Goal: Task Accomplishment & Management: Manage account settings

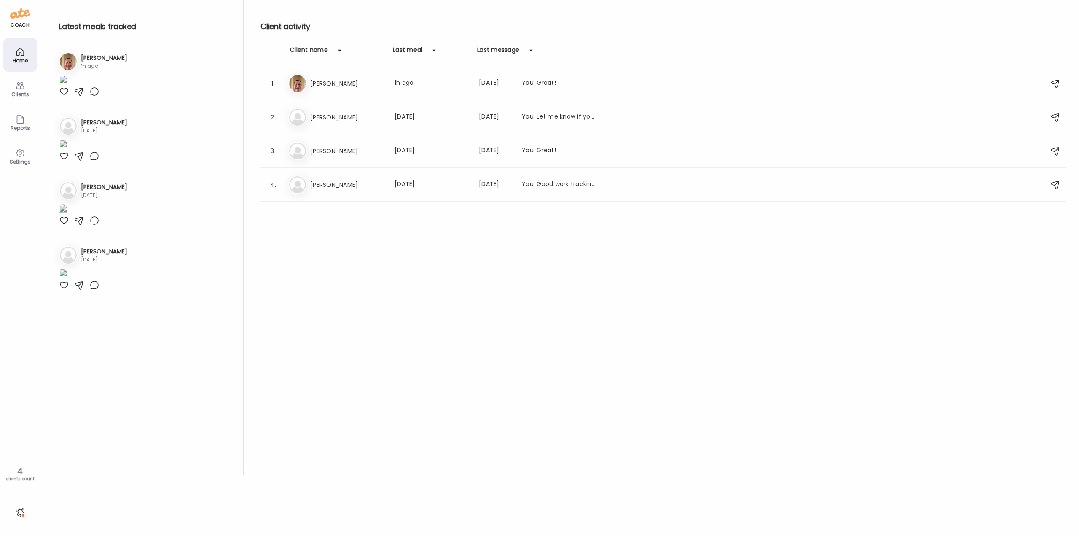
click at [19, 88] on icon at bounding box center [20, 86] width 10 height 10
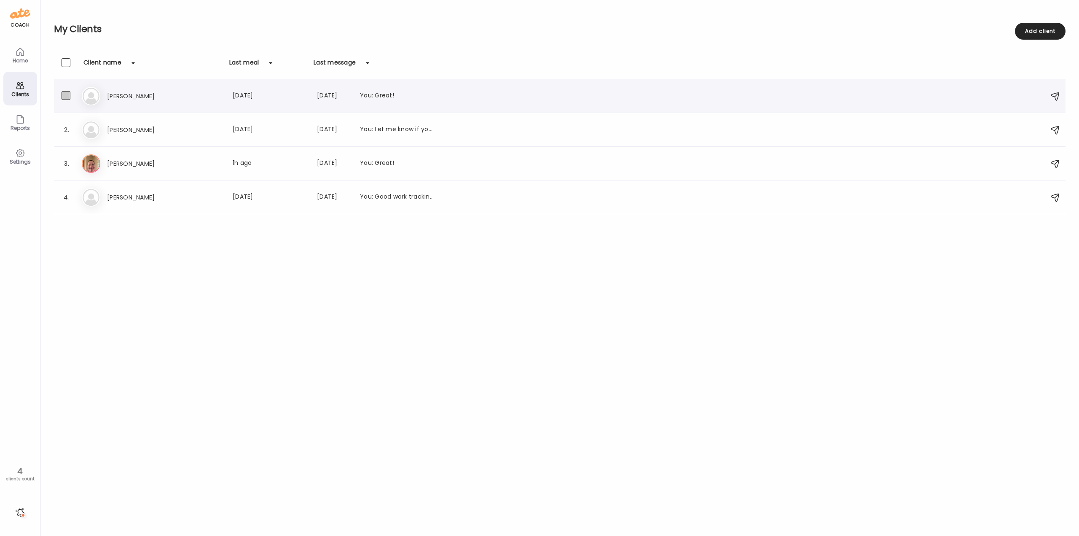
click at [65, 96] on span at bounding box center [66, 95] width 9 height 9
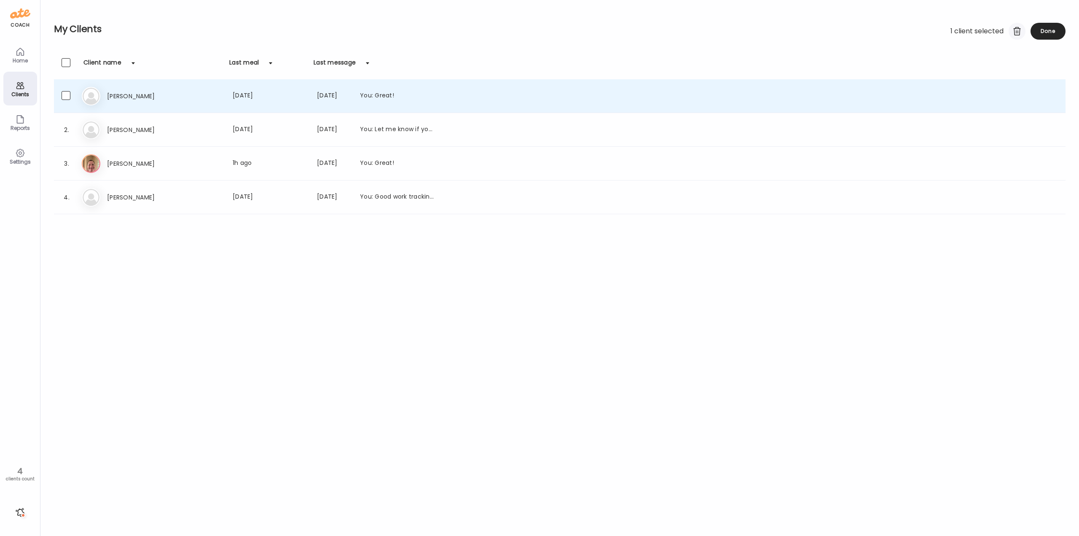
click at [1016, 32] on div at bounding box center [1017, 31] width 17 height 17
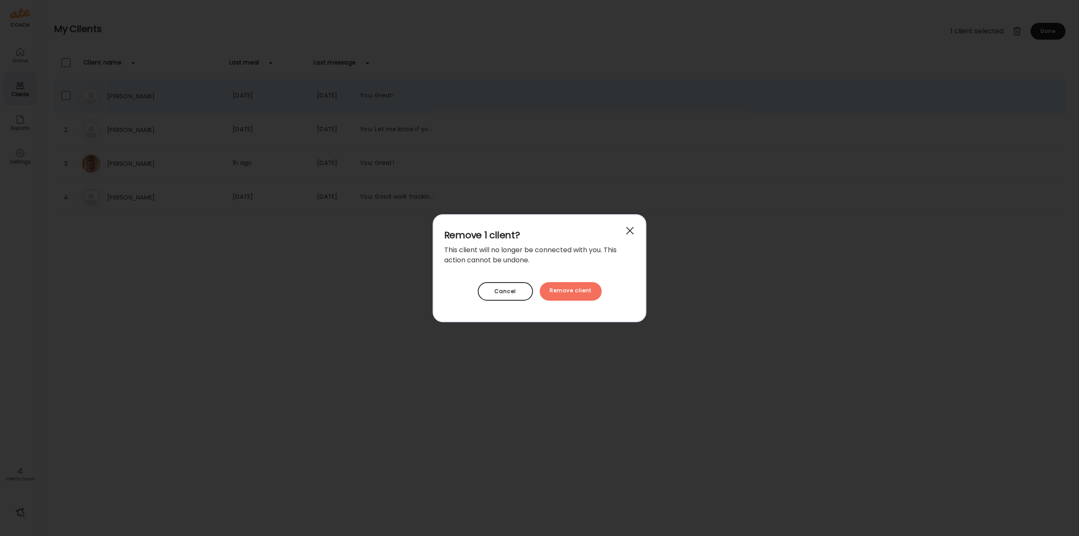
click at [624, 232] on div at bounding box center [630, 230] width 17 height 17
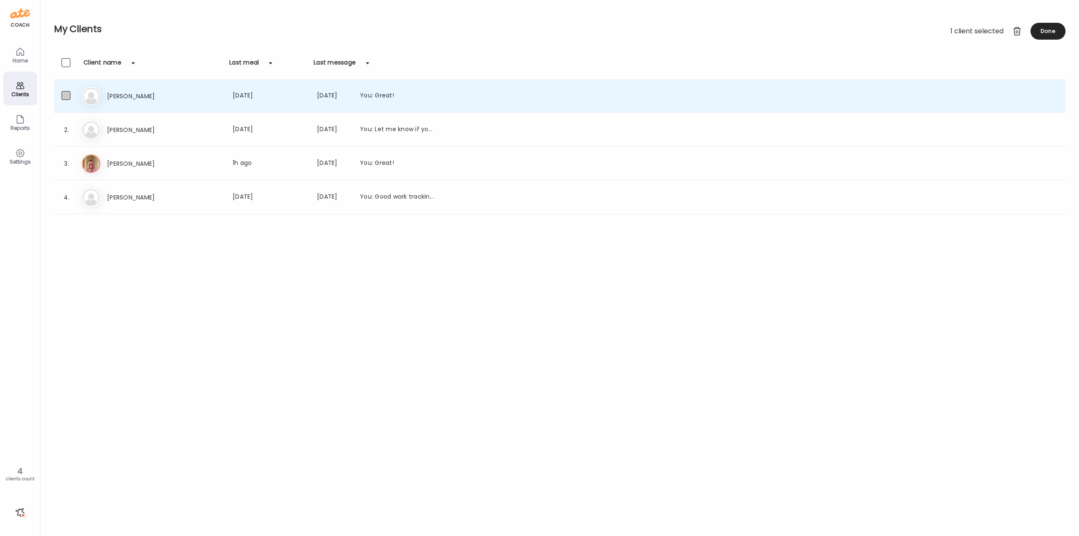
click at [65, 96] on span at bounding box center [66, 95] width 9 height 9
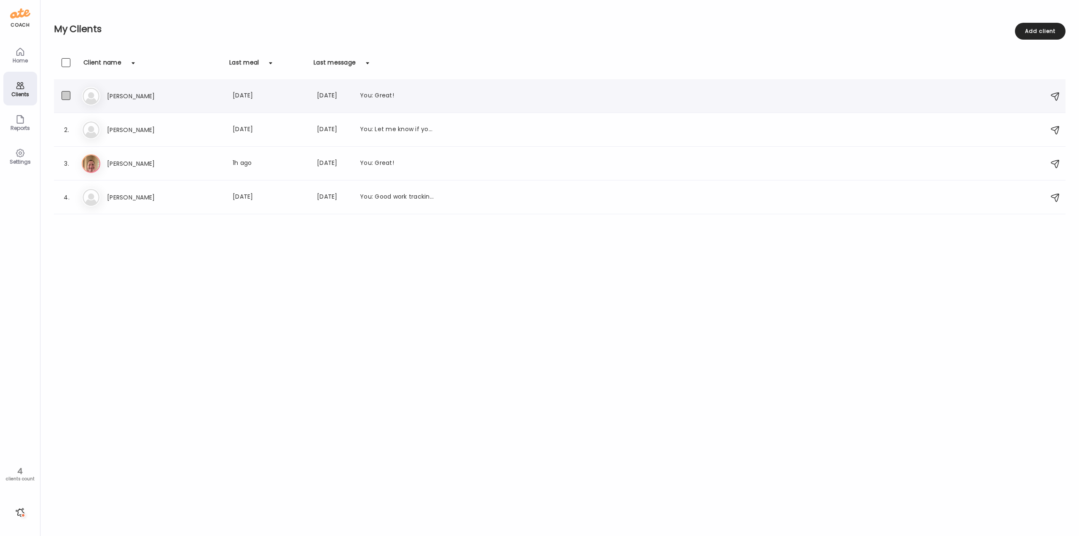
click at [66, 97] on span at bounding box center [66, 95] width 9 height 9
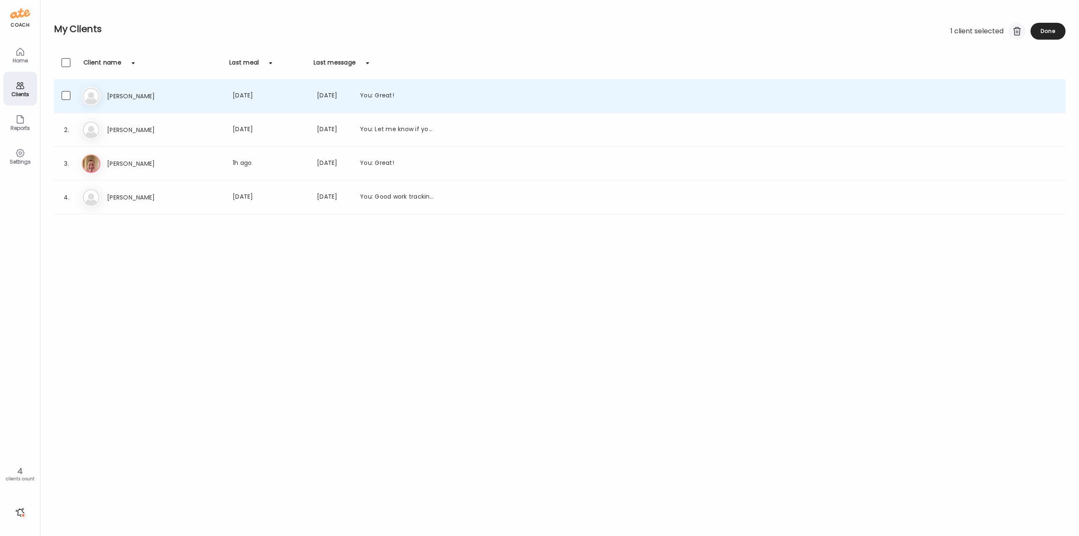
click at [1022, 28] on div at bounding box center [1017, 31] width 17 height 17
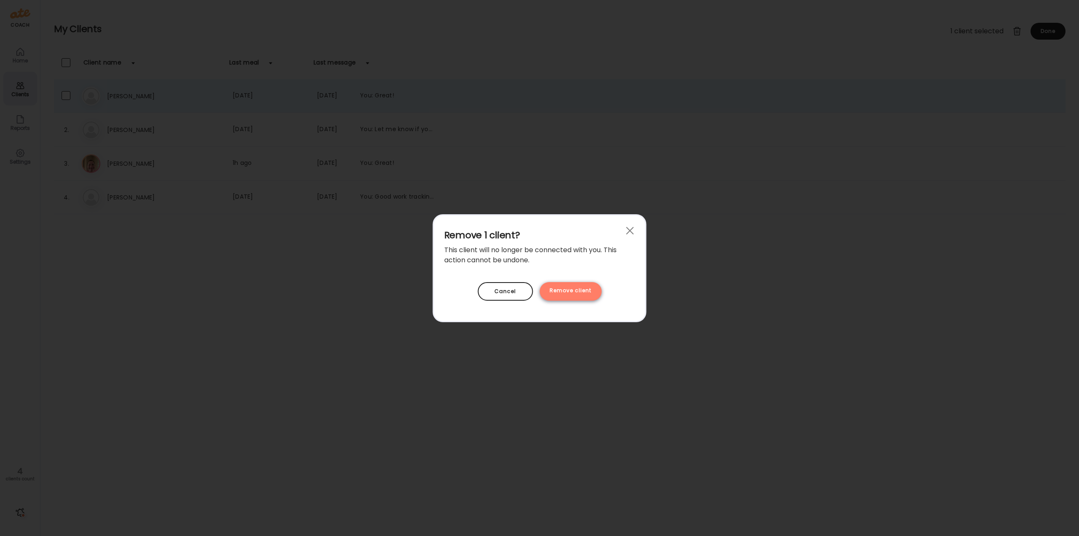
click at [573, 285] on div "Remove client" at bounding box center [571, 291] width 62 height 19
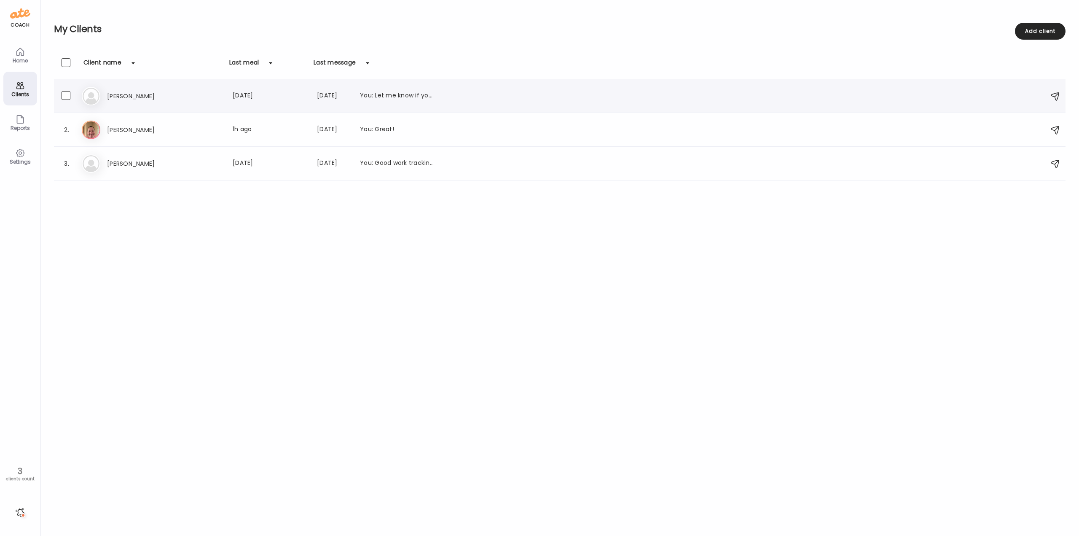
click at [176, 102] on div "[PERSON_NAME] Last meal: [DATE] Last message: [DATE] You: Let me know if you’ve…" at bounding box center [561, 96] width 959 height 19
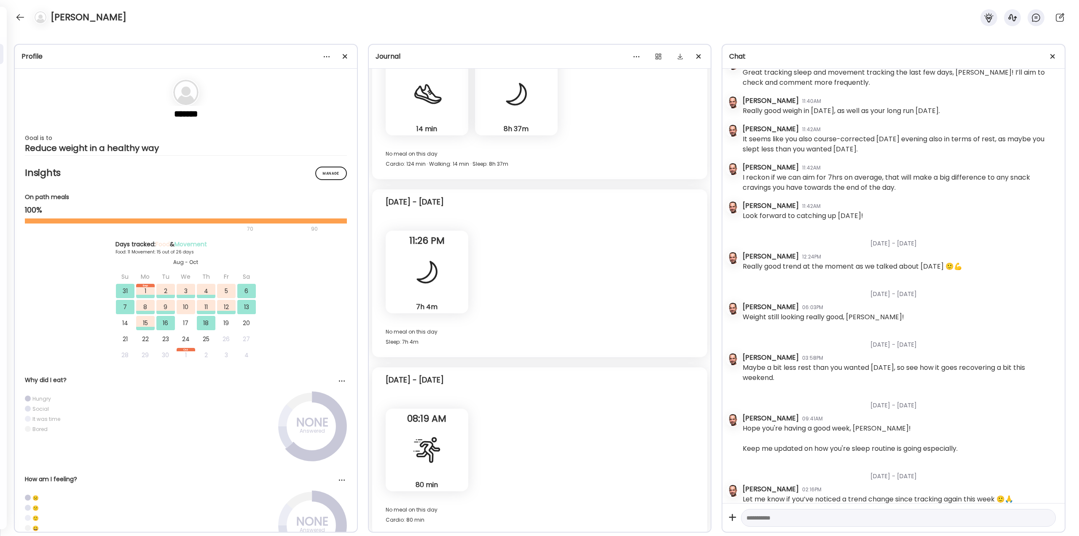
scroll to position [3395, 0]
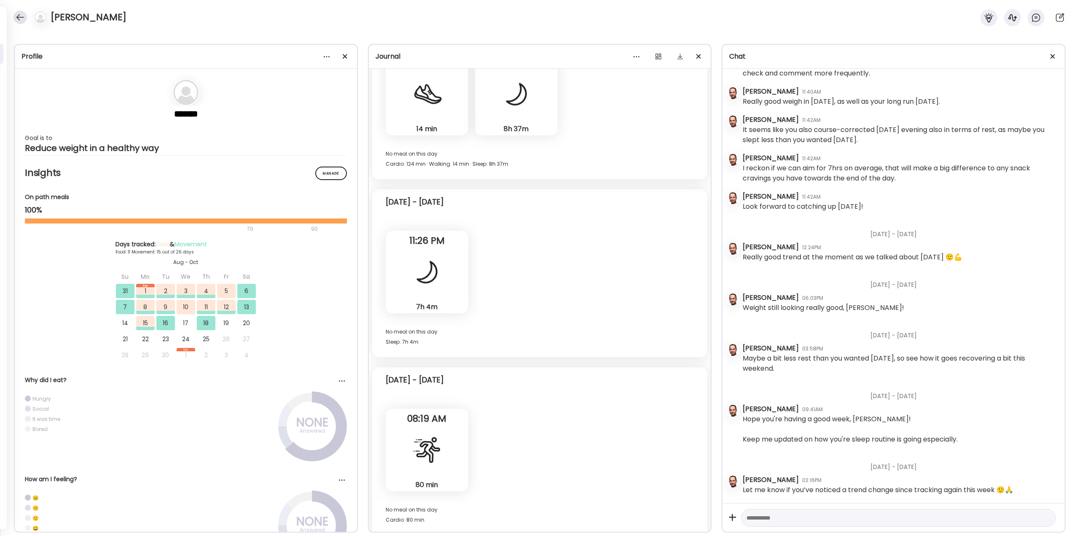
click at [17, 14] on div at bounding box center [19, 17] width 13 height 13
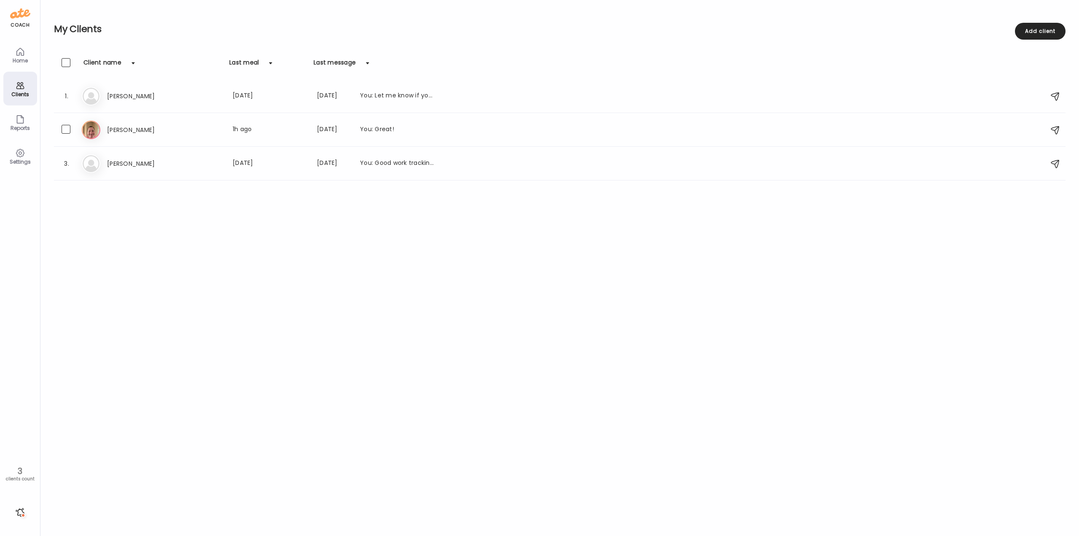
click at [151, 136] on div "Er [PERSON_NAME] Last meal: 1h ago Last message: [DATE] You: Great!" at bounding box center [561, 130] width 959 height 19
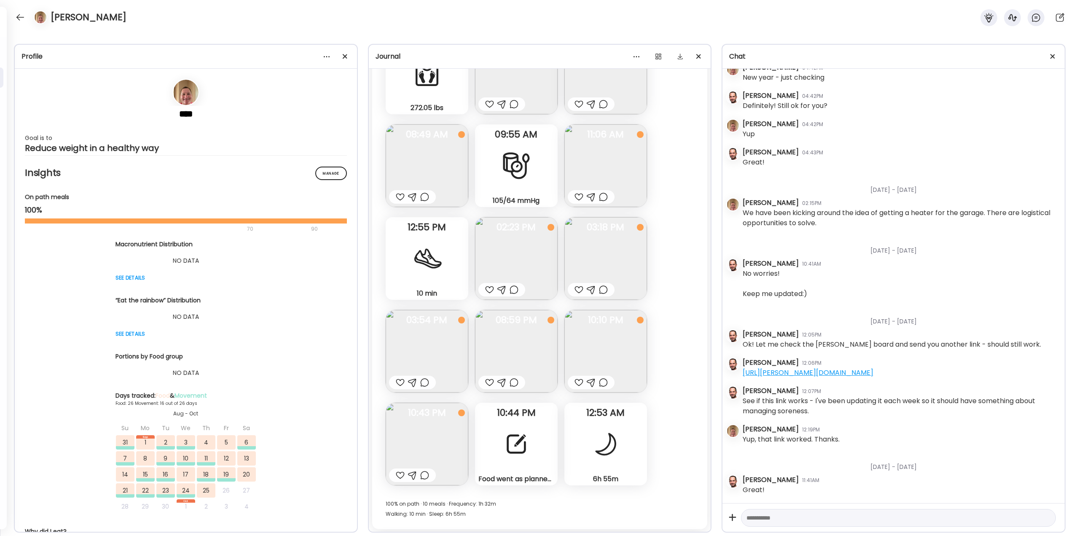
scroll to position [5695, 0]
click at [521, 114] on img at bounding box center [516, 73] width 83 height 83
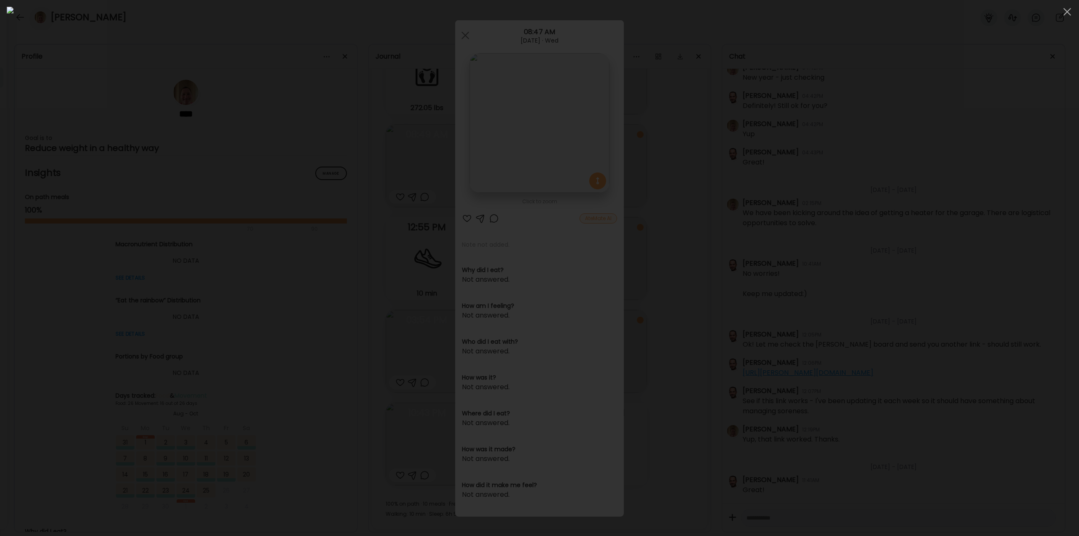
scroll to position [17208, 0]
click at [195, 111] on div at bounding box center [540, 268] width 1066 height 522
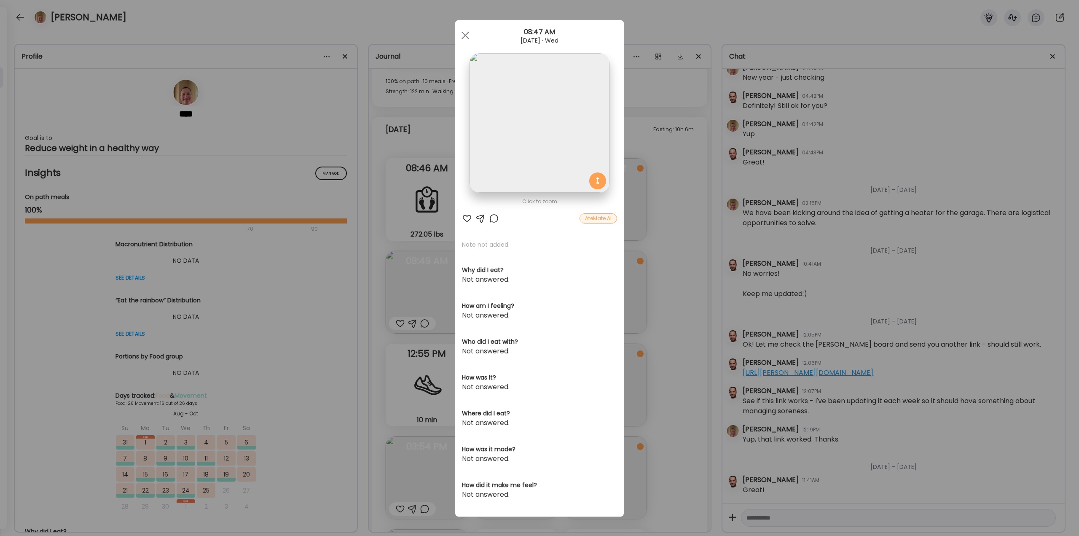
click at [489, 221] on div at bounding box center [494, 218] width 10 height 10
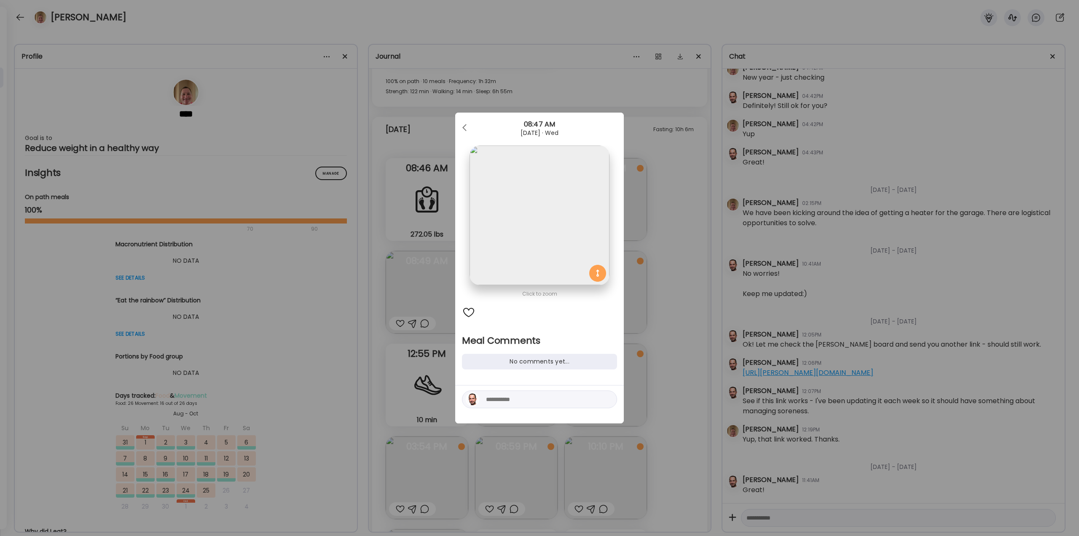
click at [504, 399] on textarea at bounding box center [543, 399] width 114 height 10
type textarea "**********"
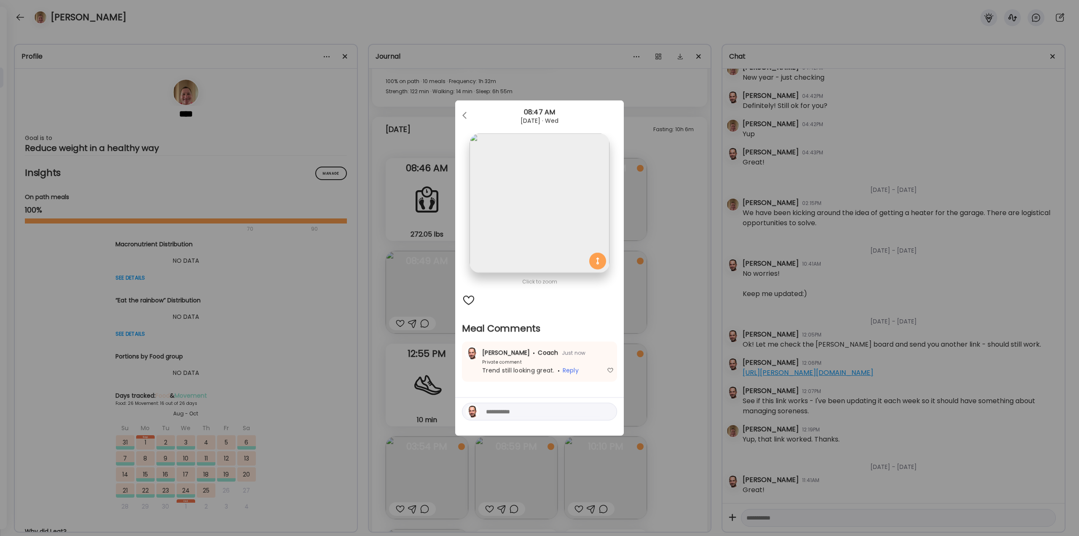
click at [644, 350] on div "Ate Coach Dashboard Wahoo! It’s official Take a moment to set up your Coach Pro…" at bounding box center [539, 268] width 1079 height 536
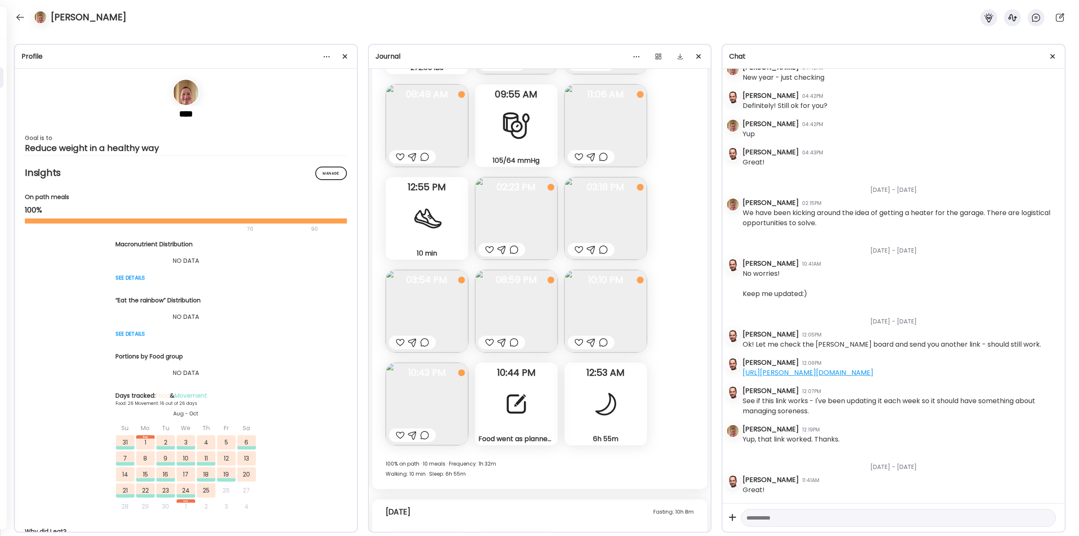
scroll to position [17376, 0]
click at [519, 400] on div at bounding box center [516, 402] width 30 height 30
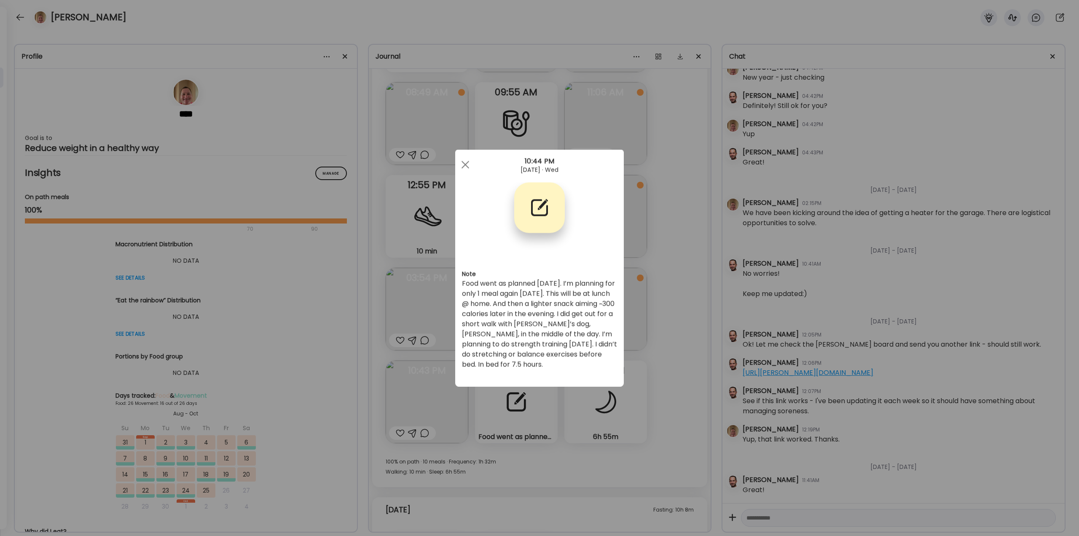
click at [655, 330] on div "Ate Coach Dashboard Wahoo! It’s official Take a moment to set up your Coach Pro…" at bounding box center [539, 268] width 1079 height 536
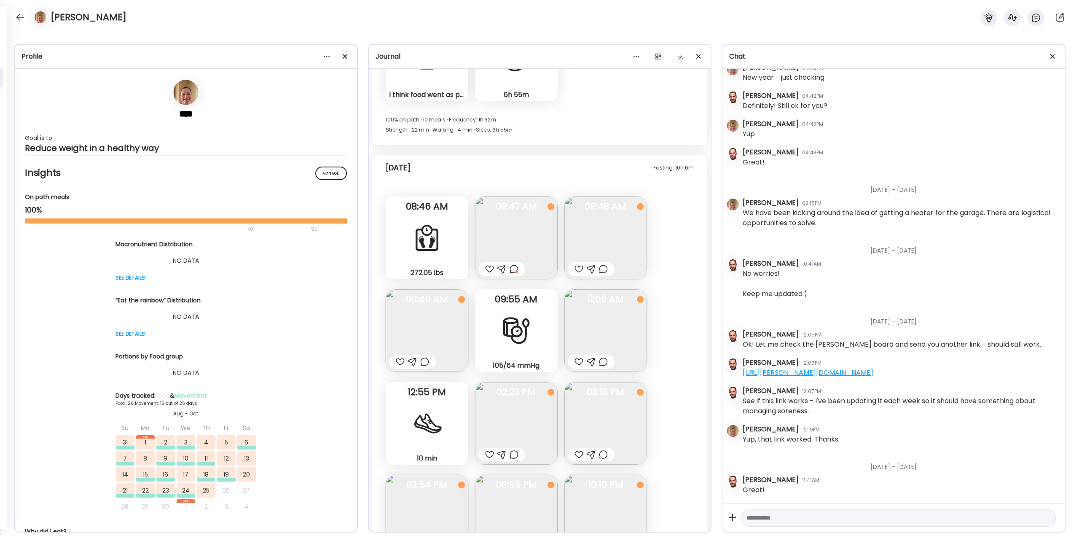
scroll to position [17208, 0]
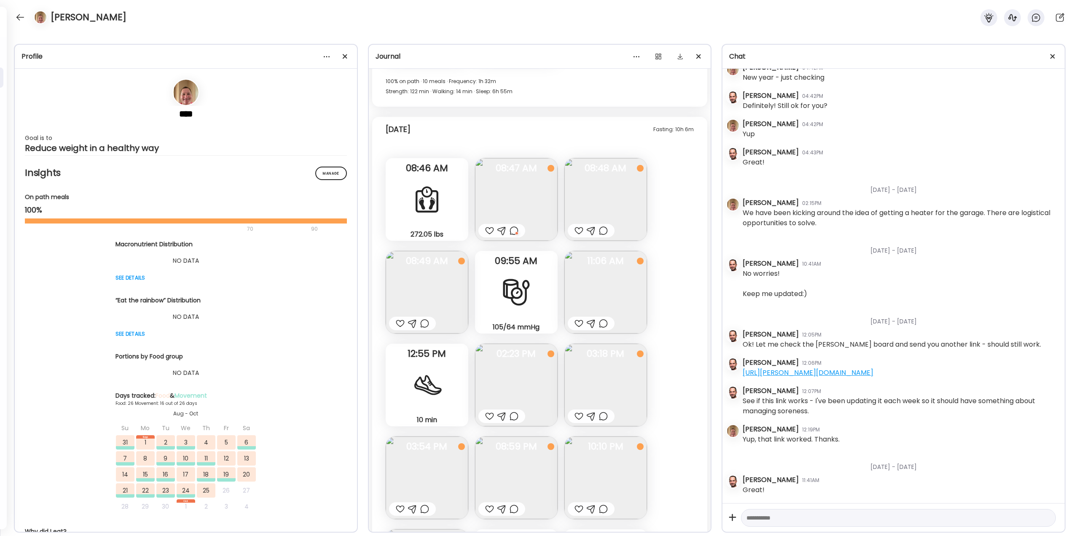
click at [603, 231] on div at bounding box center [603, 231] width 9 height 10
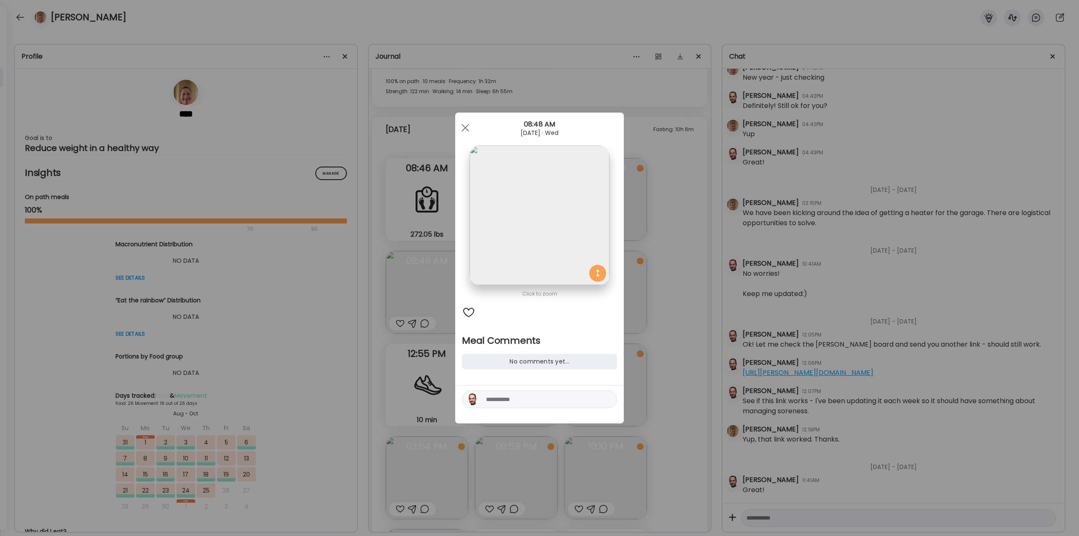
click at [542, 404] on textarea at bounding box center [543, 399] width 114 height 10
type textarea "**********"
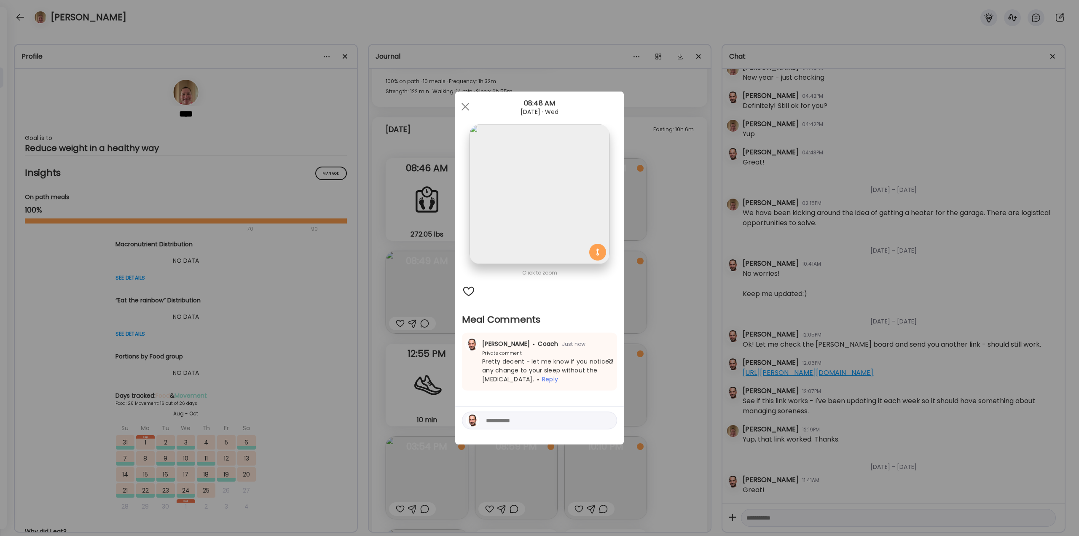
click at [423, 348] on div "Ate Coach Dashboard Wahoo! It’s official Take a moment to set up your Coach Pro…" at bounding box center [539, 268] width 1079 height 536
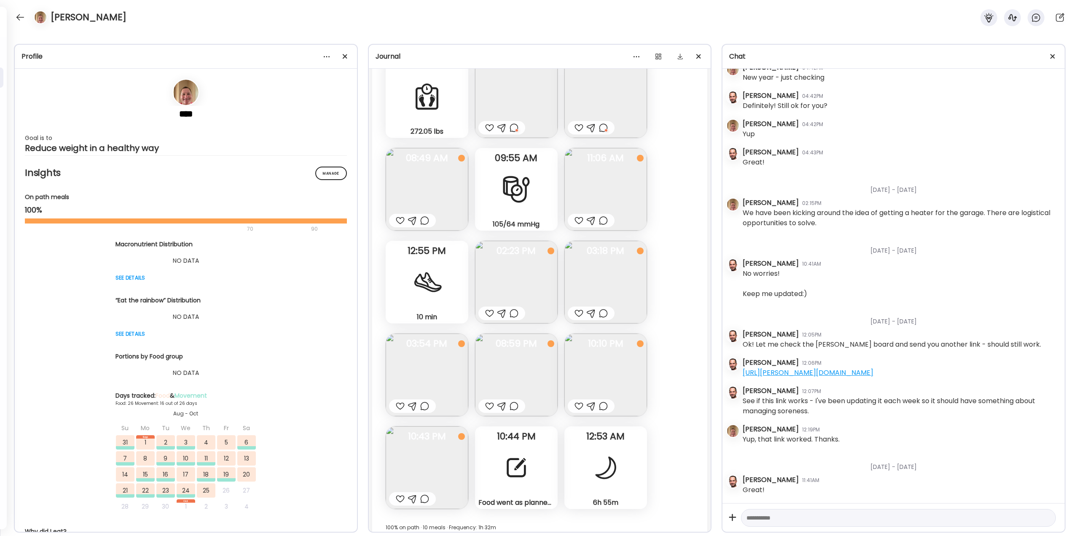
scroll to position [17292, 0]
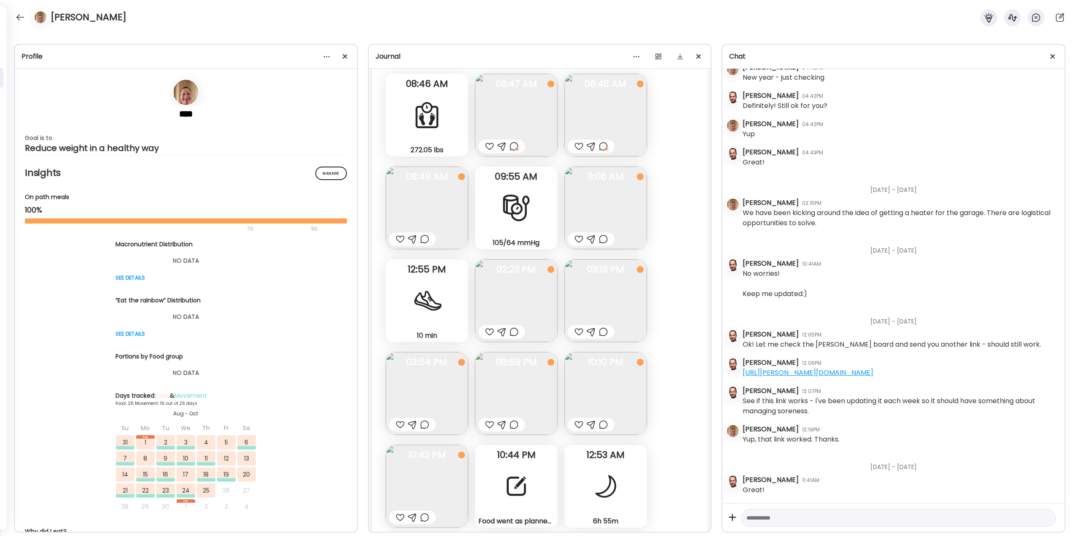
click at [601, 242] on div at bounding box center [603, 239] width 9 height 10
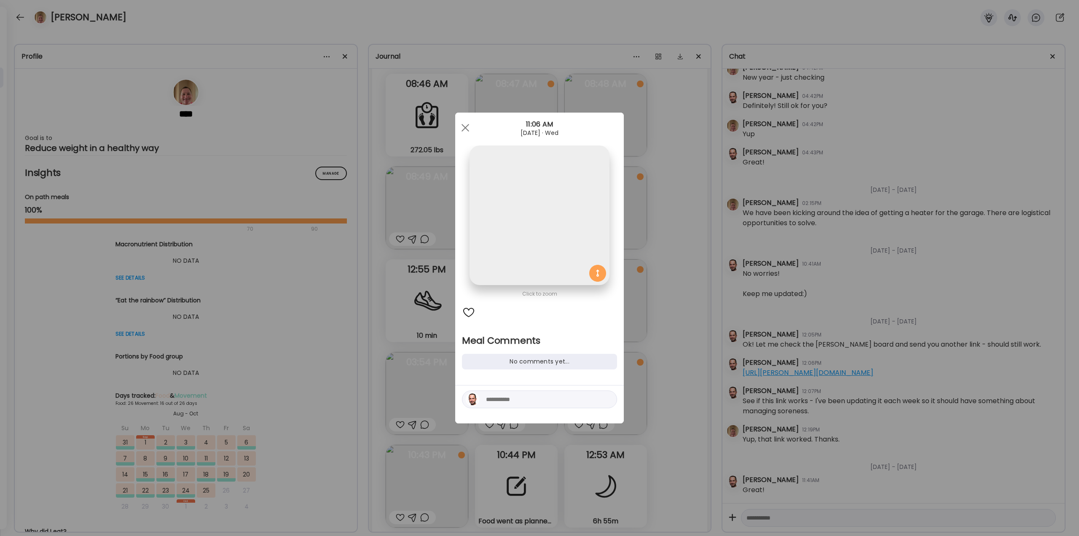
click at [516, 398] on textarea at bounding box center [543, 399] width 114 height 10
type textarea "**********"
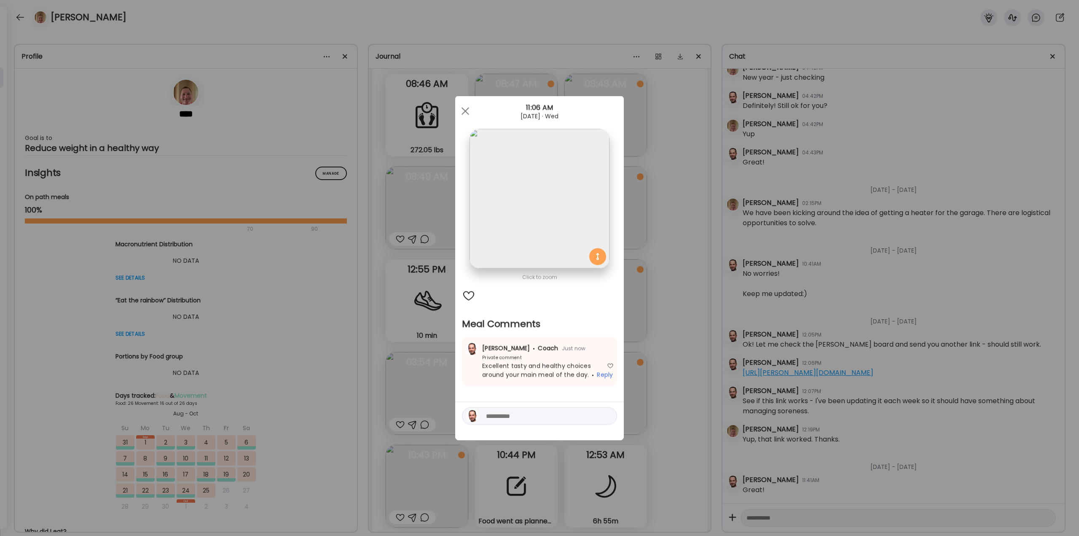
click at [702, 287] on div "Ate Coach Dashboard Wahoo! It’s official Take a moment to set up your Coach Pro…" at bounding box center [539, 268] width 1079 height 536
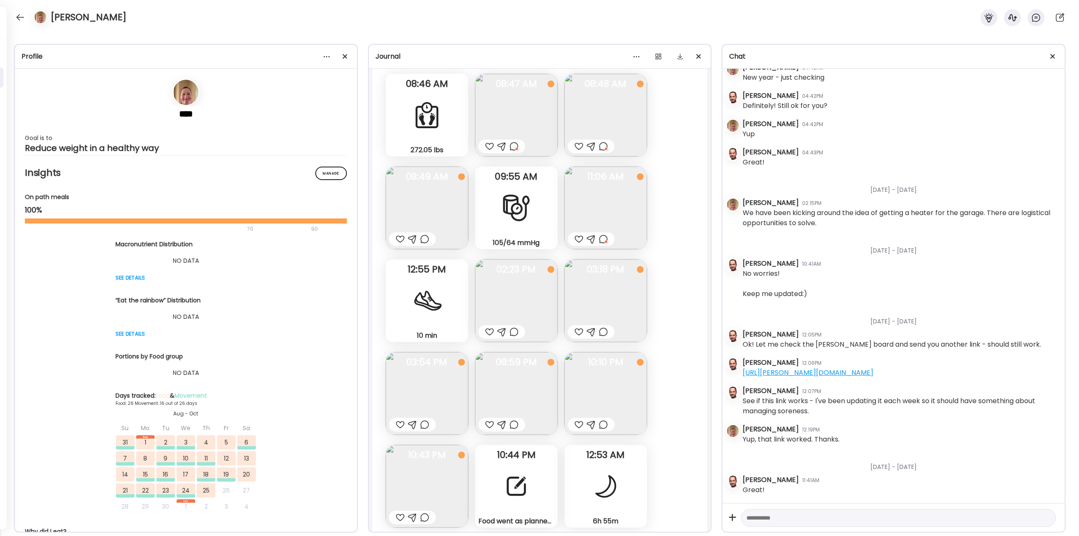
click at [515, 333] on div at bounding box center [514, 332] width 9 height 10
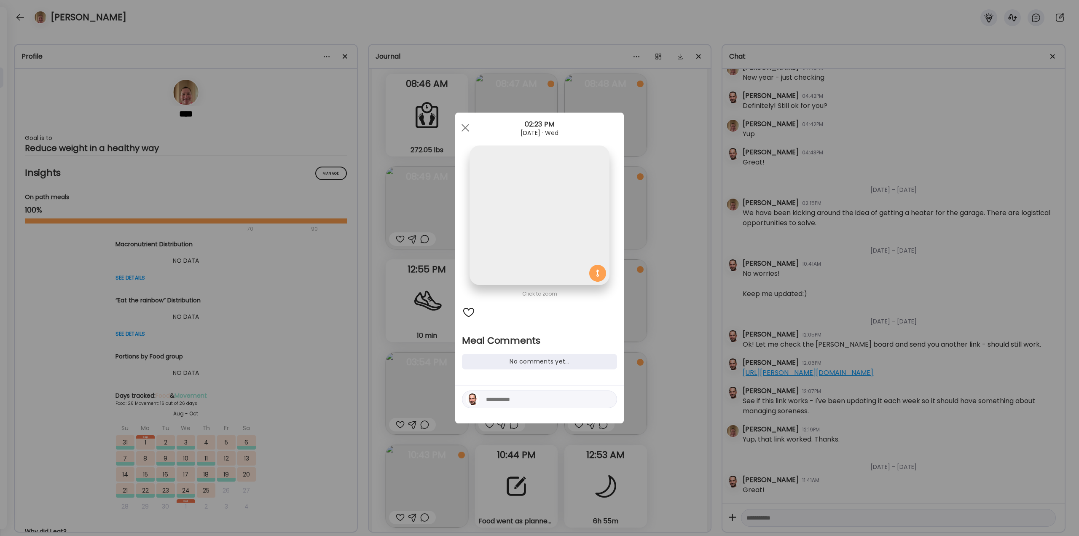
click at [502, 399] on textarea at bounding box center [543, 399] width 114 height 10
type textarea "**********"
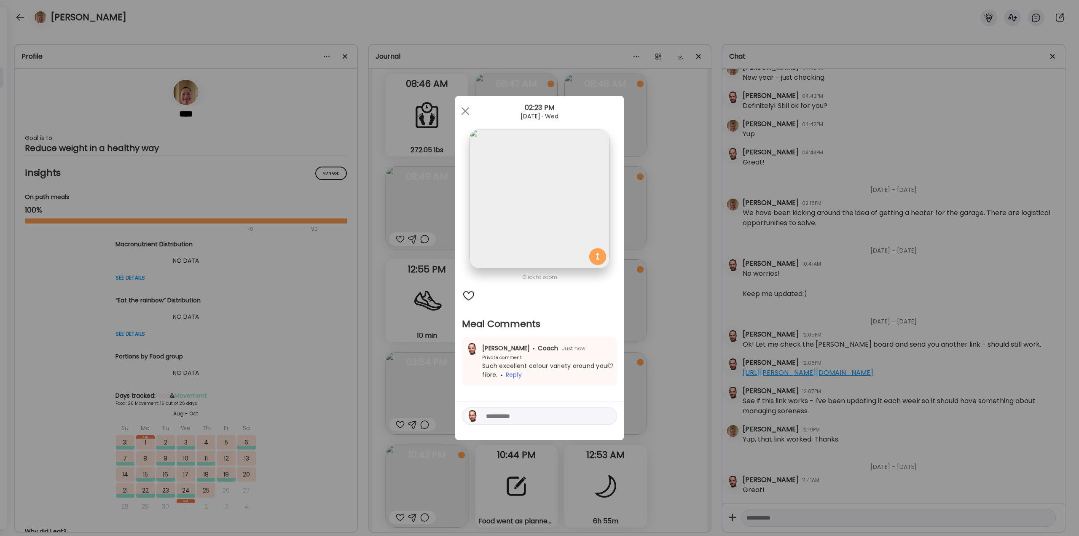
drag, startPoint x: 708, startPoint y: 285, endPoint x: 706, endPoint y: 282, distance: 4.3
click at [706, 282] on div "Ate Coach Dashboard Wahoo! It’s official Take a moment to set up your Coach Pro…" at bounding box center [539, 268] width 1079 height 536
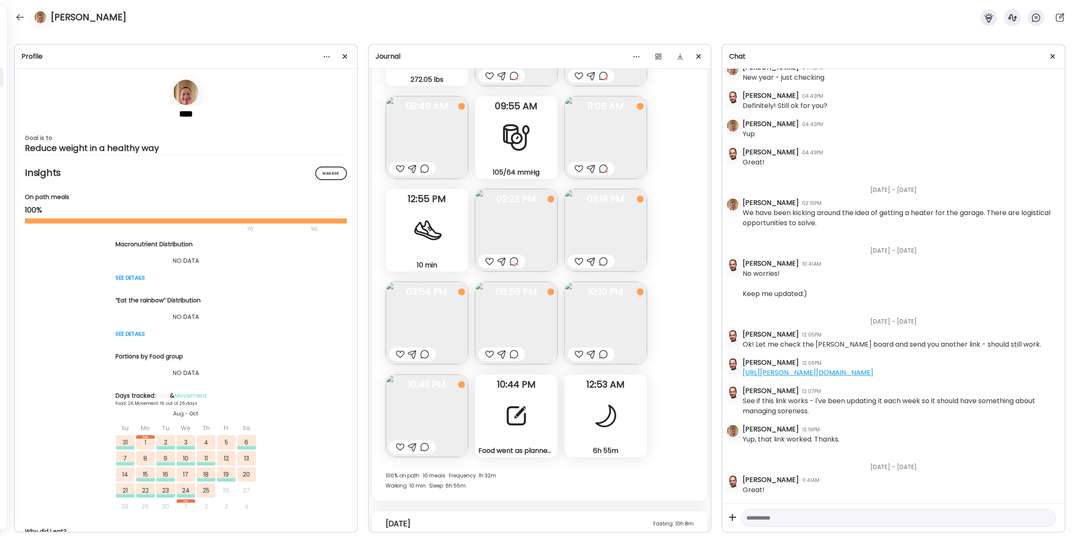
scroll to position [17334, 0]
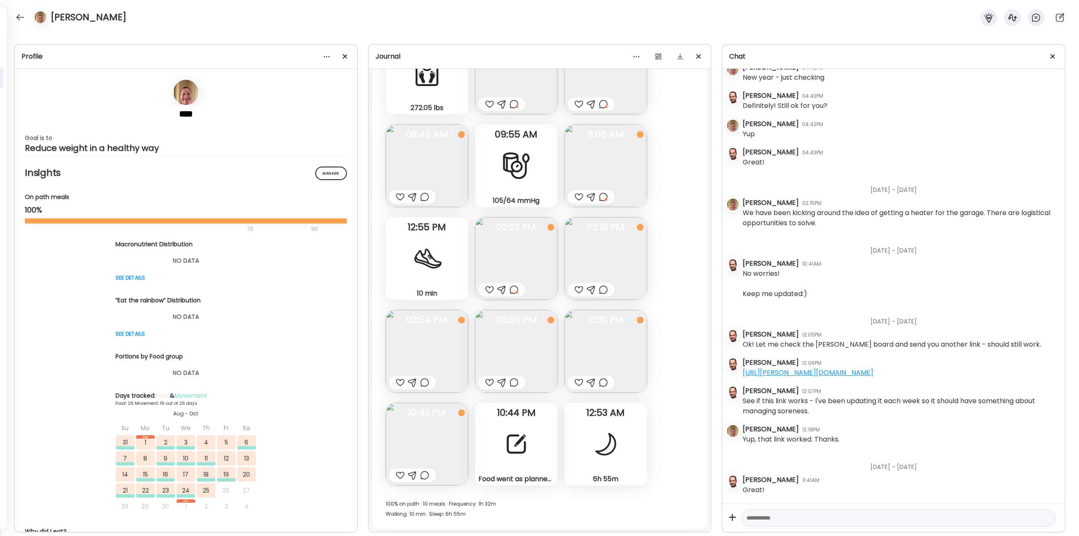
click at [575, 286] on div at bounding box center [579, 290] width 9 height 10
click at [402, 381] on div at bounding box center [400, 382] width 9 height 10
click at [554, 348] on img at bounding box center [516, 351] width 83 height 83
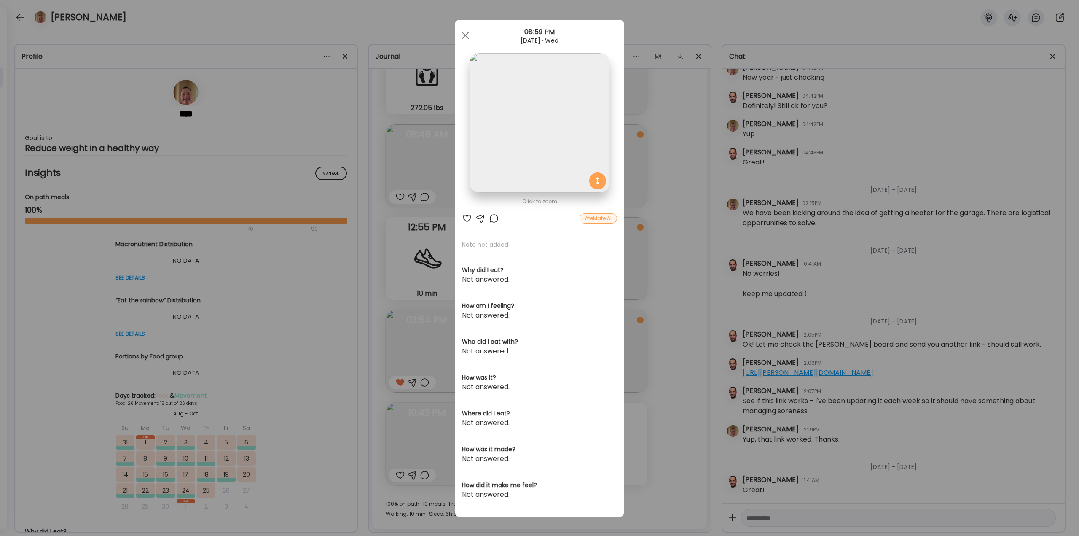
click at [491, 215] on div at bounding box center [494, 218] width 10 height 10
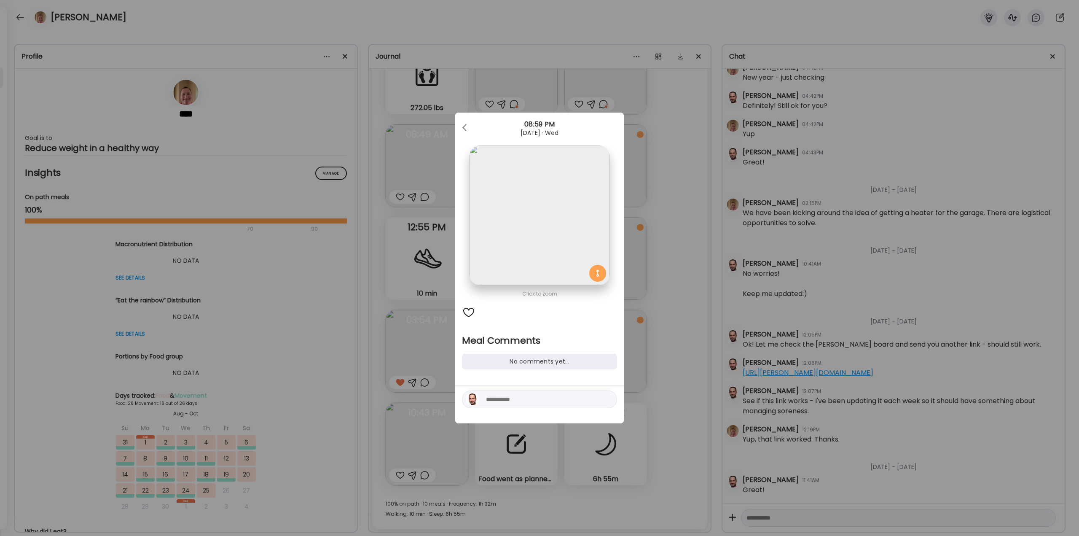
click at [543, 400] on textarea at bounding box center [543, 399] width 114 height 10
type textarea "**********"
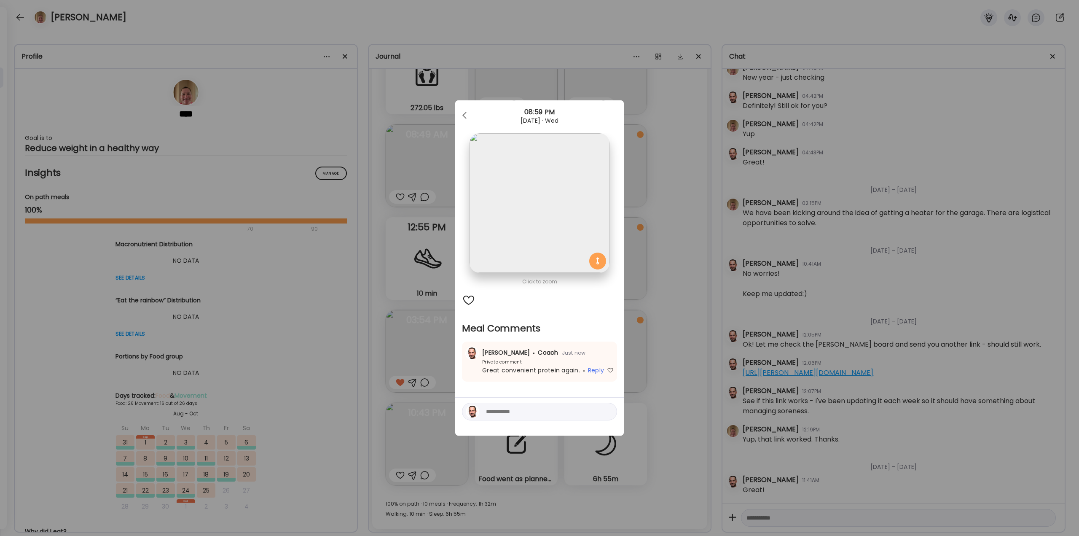
click at [700, 320] on div "Ate Coach Dashboard Wahoo! It’s official Take a moment to set up your Coach Pro…" at bounding box center [539, 268] width 1079 height 536
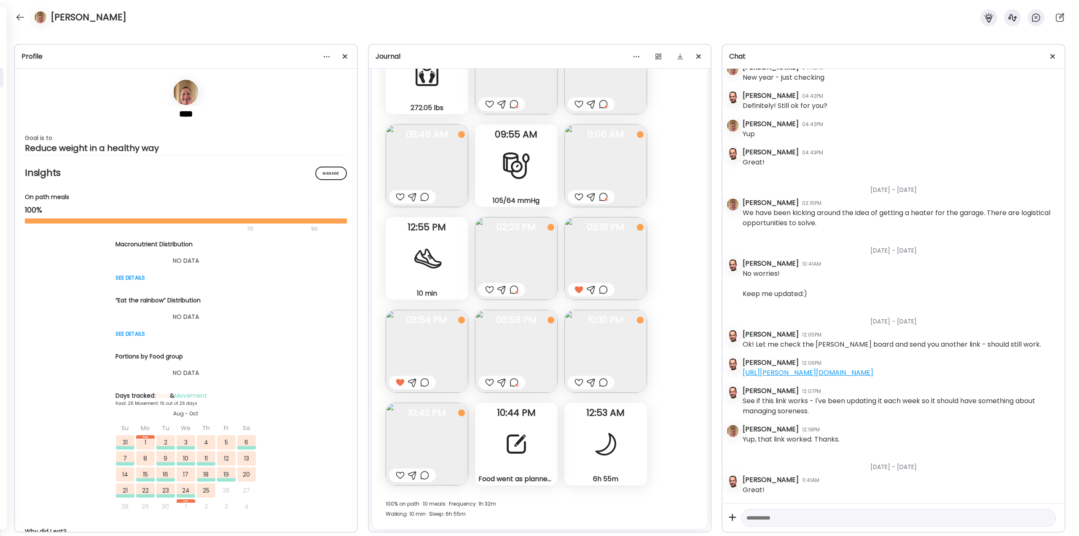
click at [618, 326] on img at bounding box center [606, 351] width 83 height 83
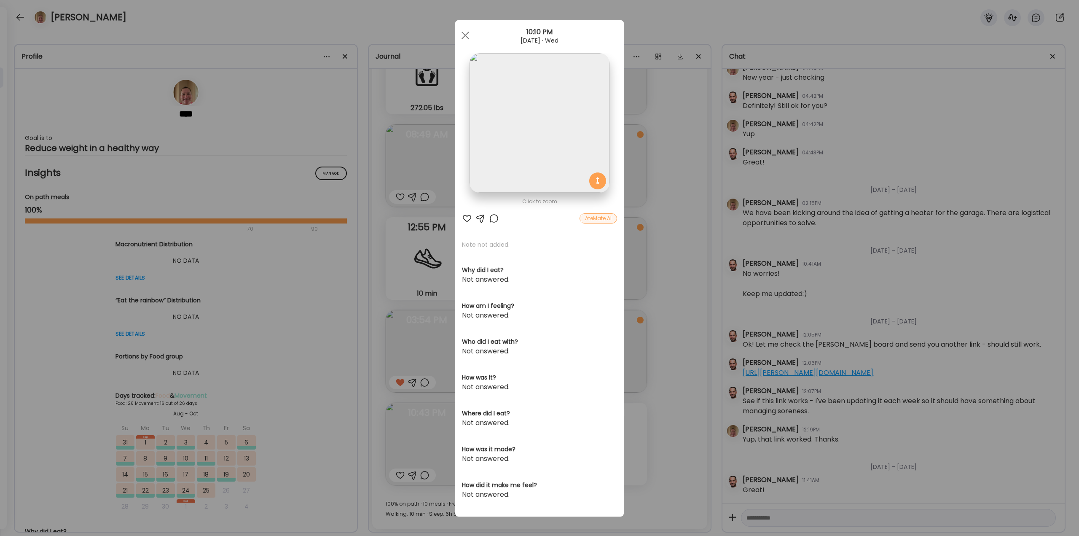
click at [490, 219] on div at bounding box center [494, 218] width 10 height 10
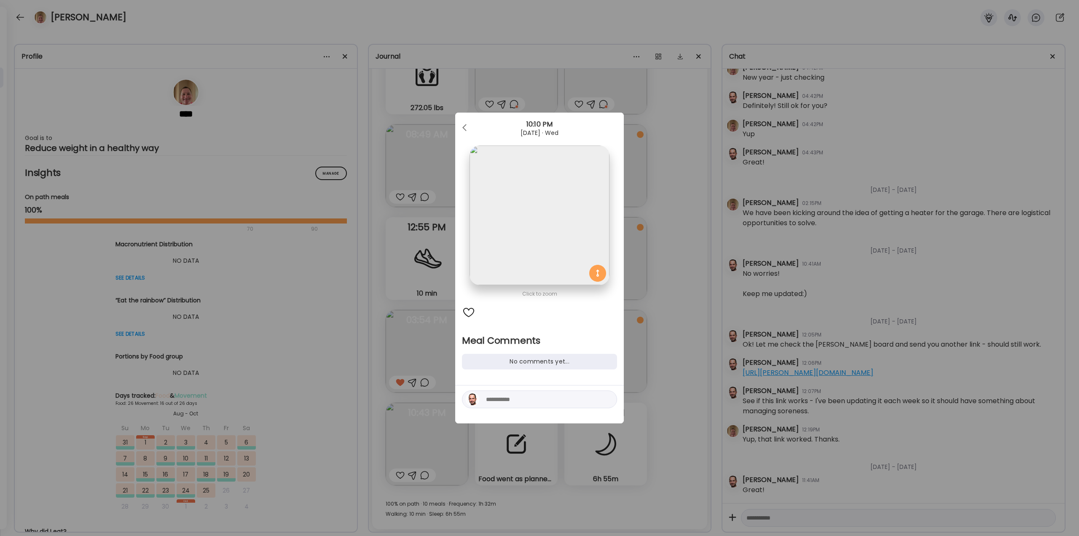
click at [543, 401] on textarea at bounding box center [543, 399] width 114 height 10
type textarea "**********"
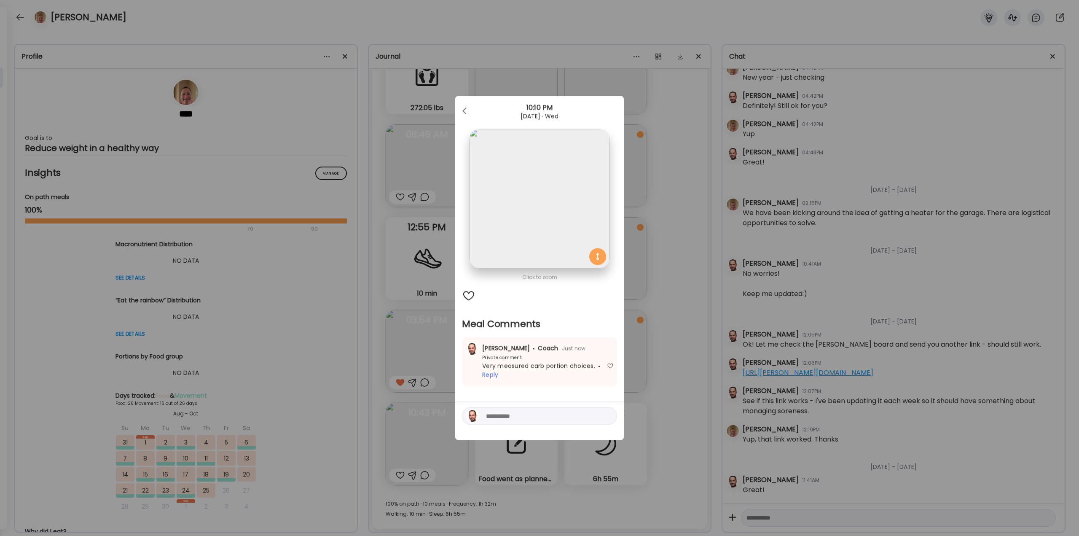
click at [667, 356] on div "Ate Coach Dashboard Wahoo! It’s official Take a moment to set up your Coach Pro…" at bounding box center [539, 268] width 1079 height 536
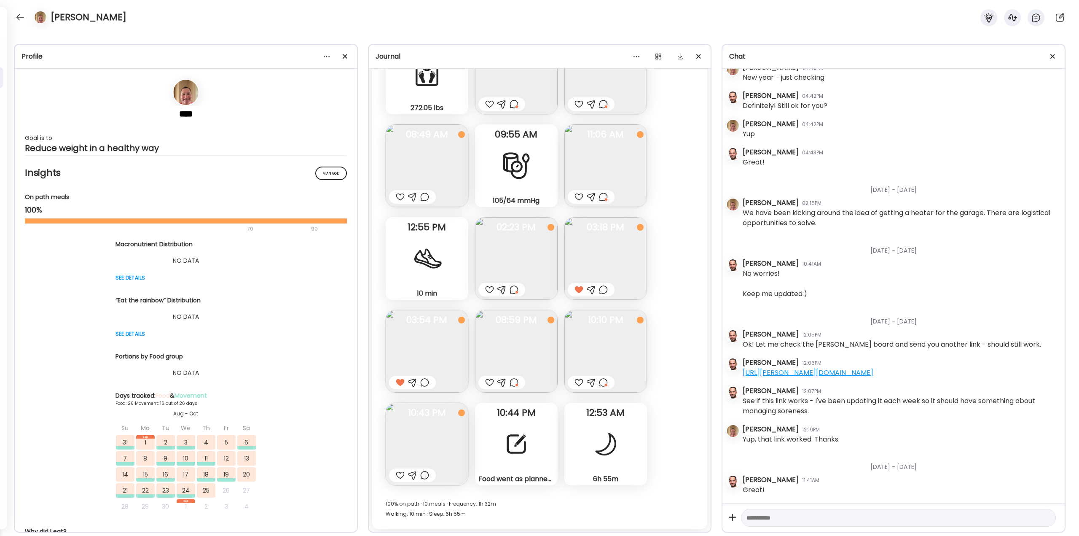
click at [396, 474] on div at bounding box center [400, 475] width 9 height 10
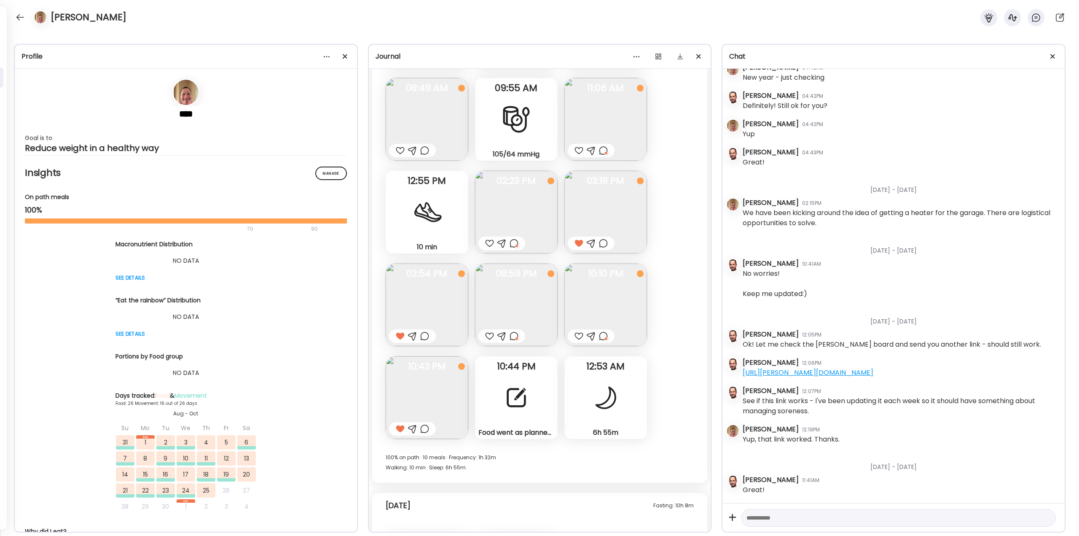
scroll to position [17503, 0]
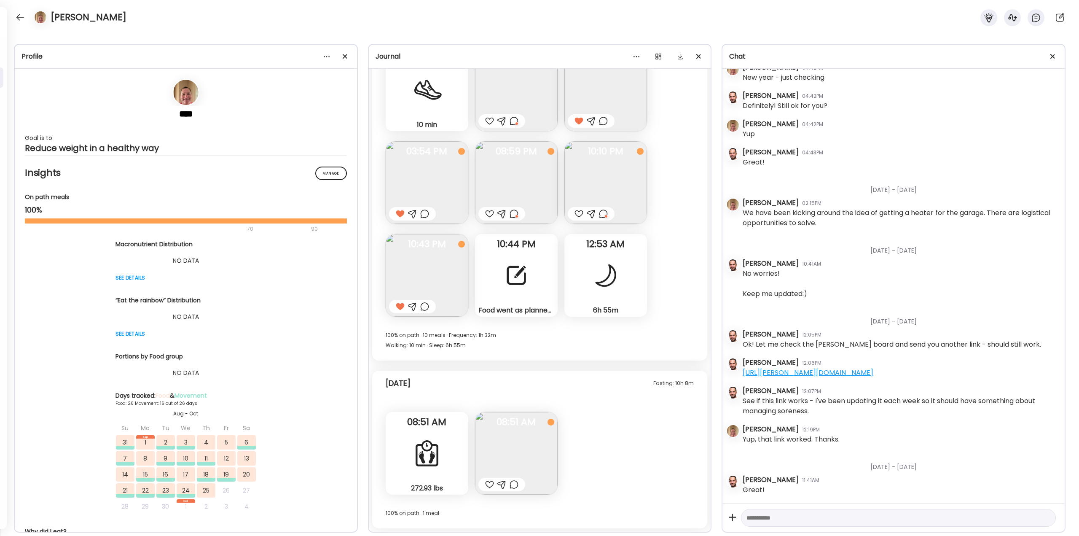
click at [516, 460] on img at bounding box center [516, 453] width 83 height 83
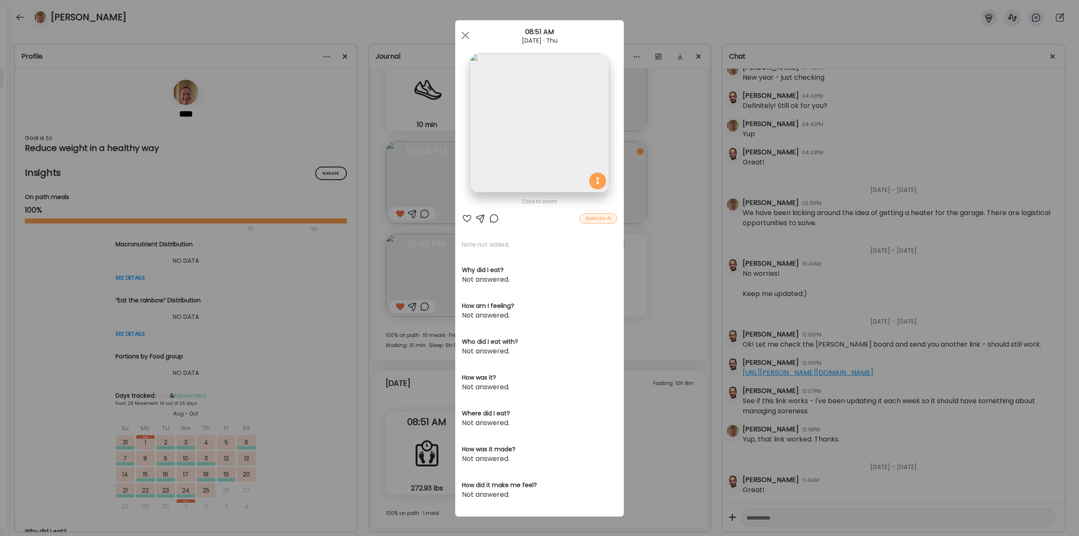
click at [671, 367] on div "Ate Coach Dashboard Wahoo! It’s official Take a moment to set up your Coach Pro…" at bounding box center [539, 268] width 1079 height 536
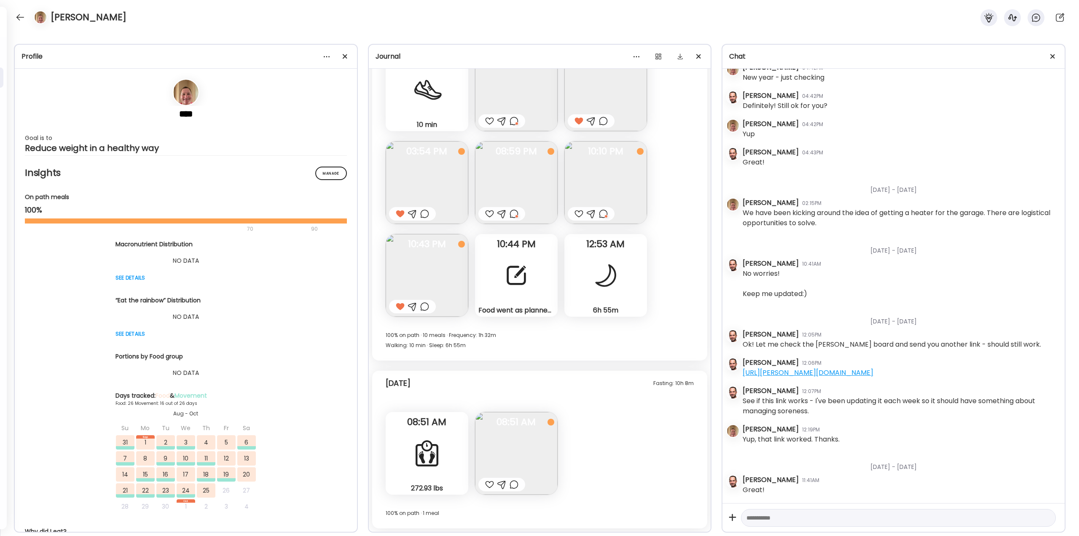
click at [426, 305] on div at bounding box center [424, 306] width 9 height 10
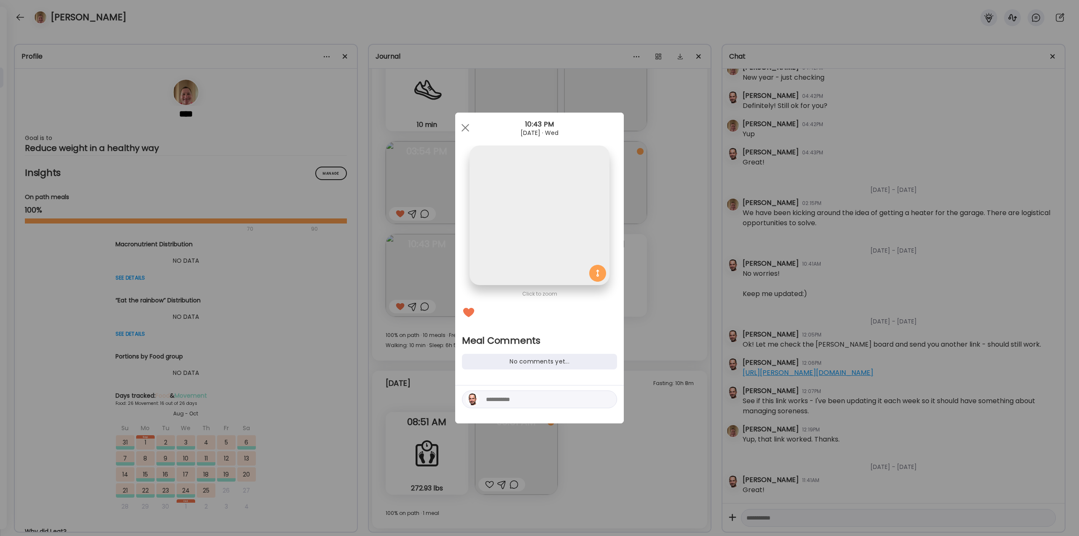
click at [536, 397] on textarea at bounding box center [543, 399] width 114 height 10
click at [586, 367] on textarea "**********" at bounding box center [543, 384] width 114 height 40
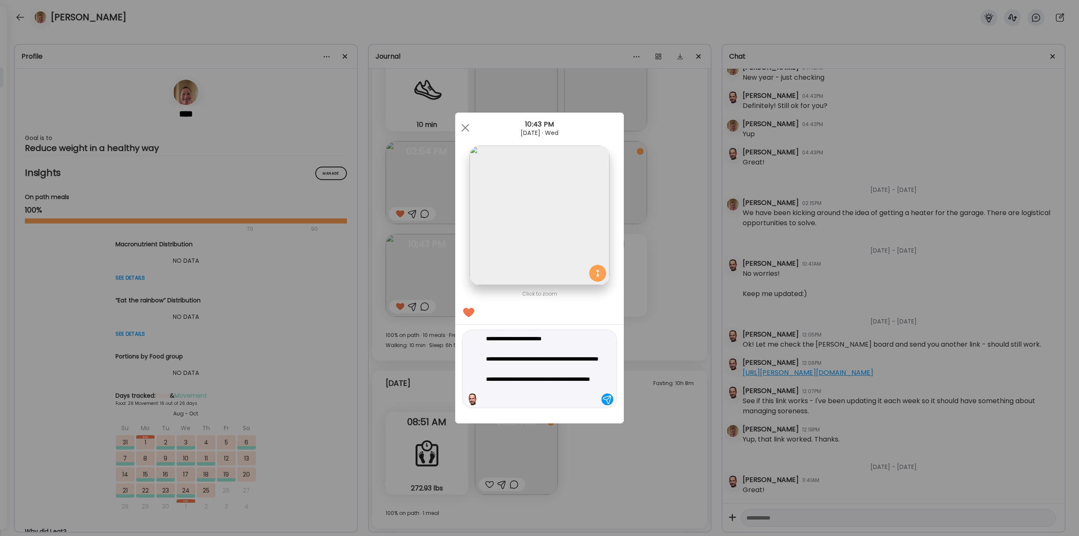
type textarea "**********"
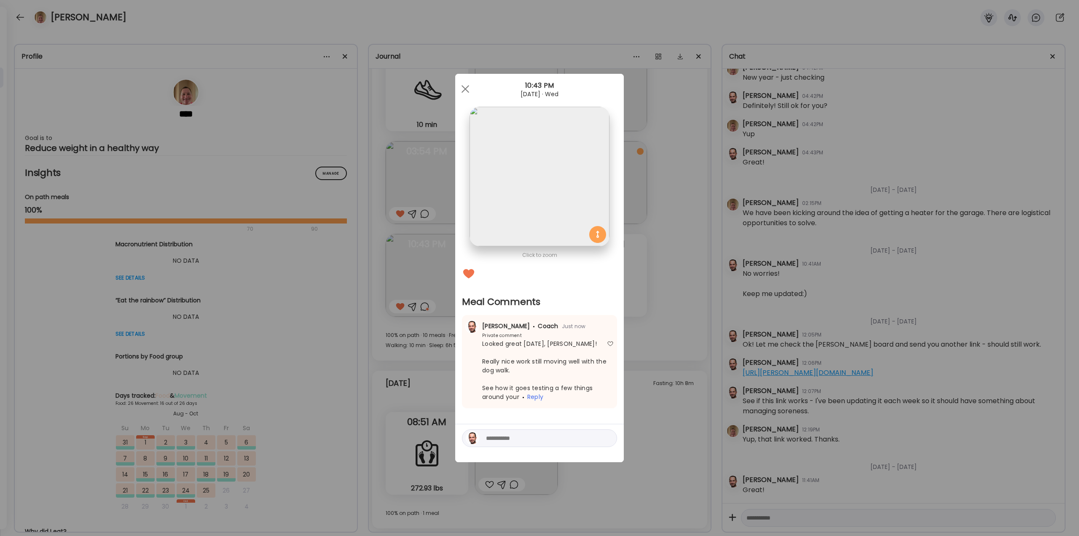
click at [527, 439] on textarea at bounding box center [543, 438] width 114 height 10
type textarea "**********"
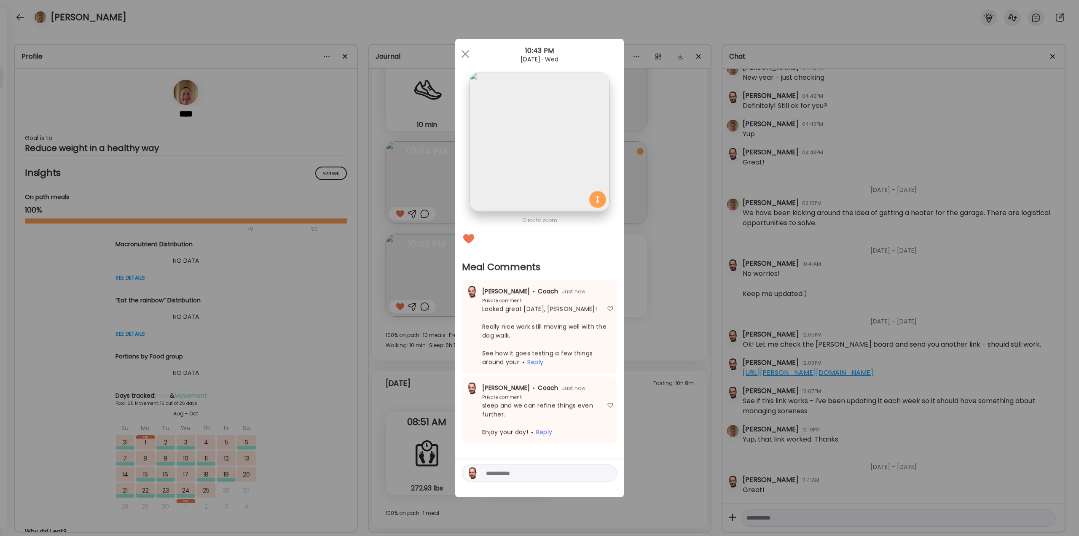
click at [384, 293] on div "Ate Coach Dashboard Wahoo! It’s official Take a moment to set up your Coach Pro…" at bounding box center [539, 268] width 1079 height 536
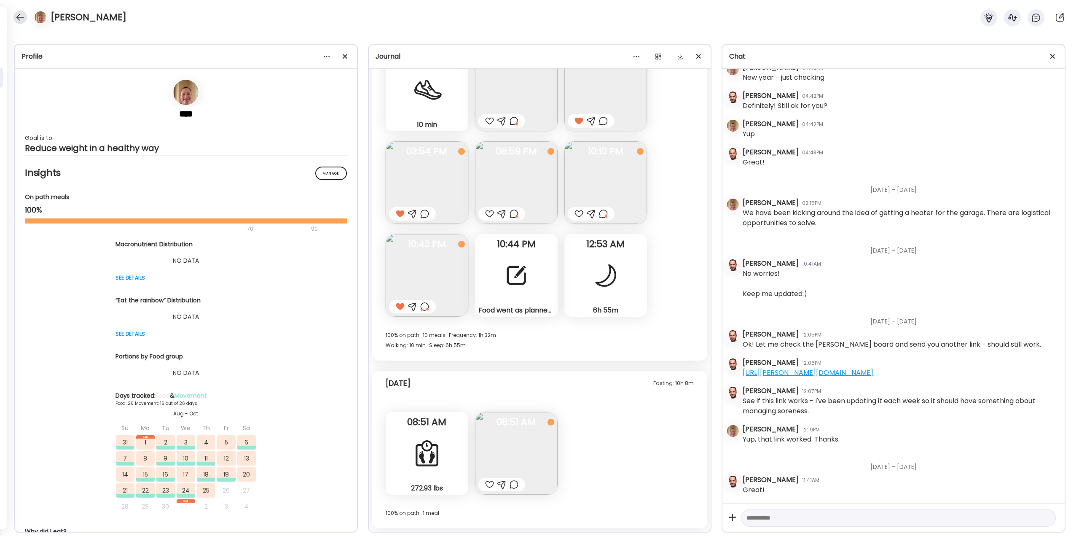
click at [19, 15] on div at bounding box center [19, 17] width 13 height 13
